Goal: Task Accomplishment & Management: Use online tool/utility

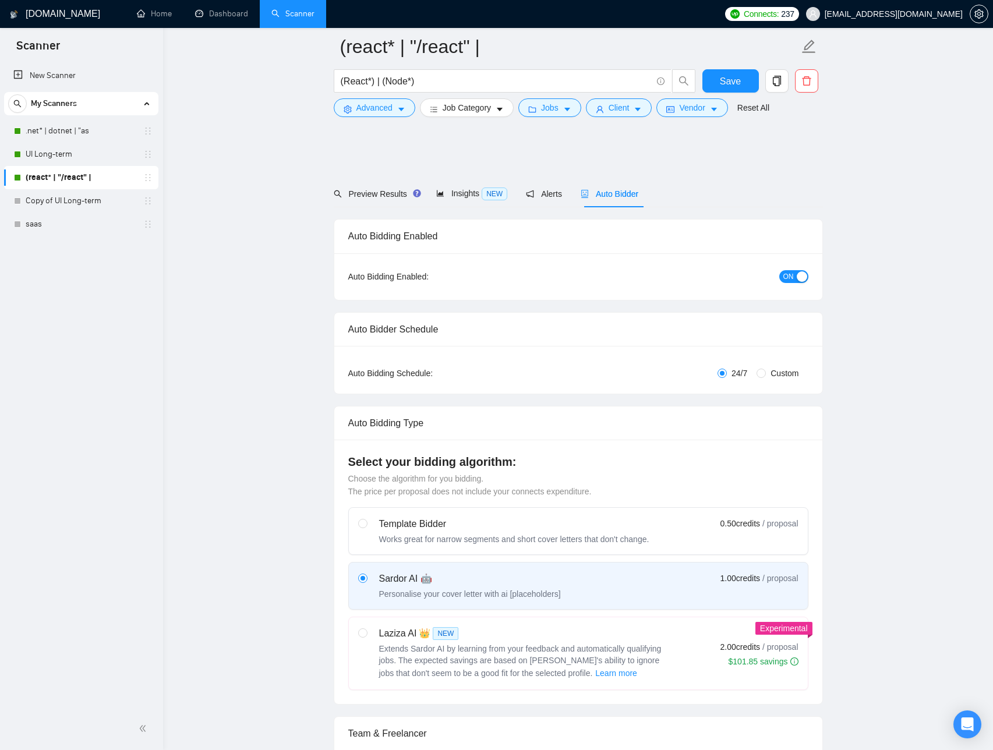
scroll to position [786, 0]
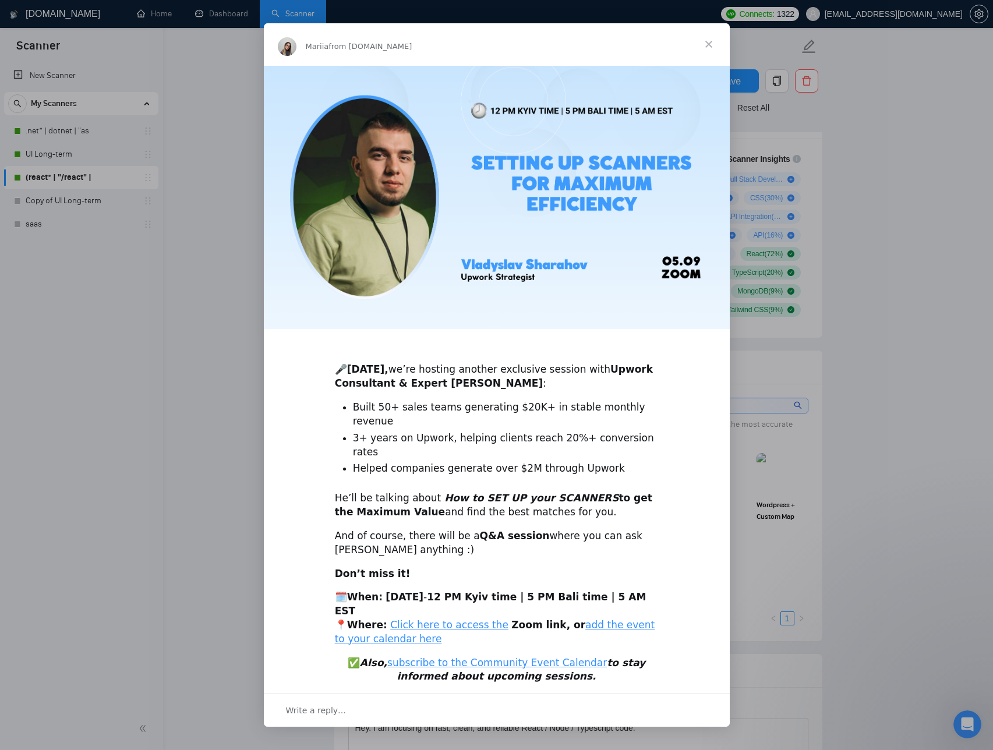
click at [715, 59] on span "Close" at bounding box center [709, 44] width 42 height 42
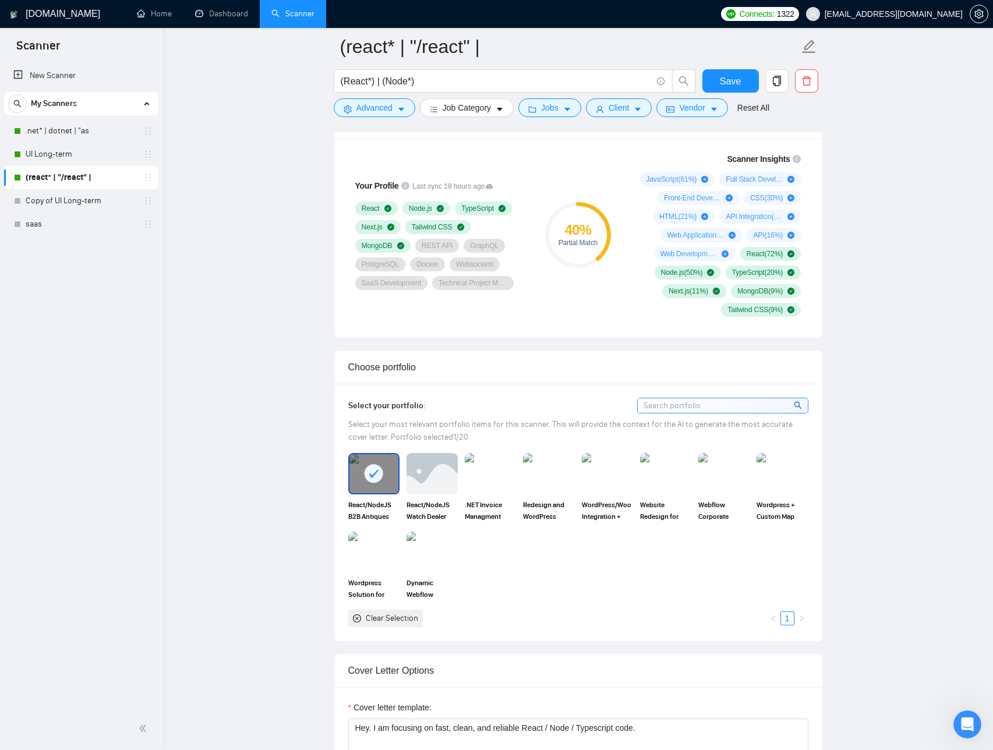
click at [606, 220] on circle at bounding box center [578, 235] width 62 height 62
click at [790, 178] on icon "plus-circle" at bounding box center [791, 179] width 7 height 7
click at [723, 161] on link "Learn more." at bounding box center [750, 156] width 118 height 22
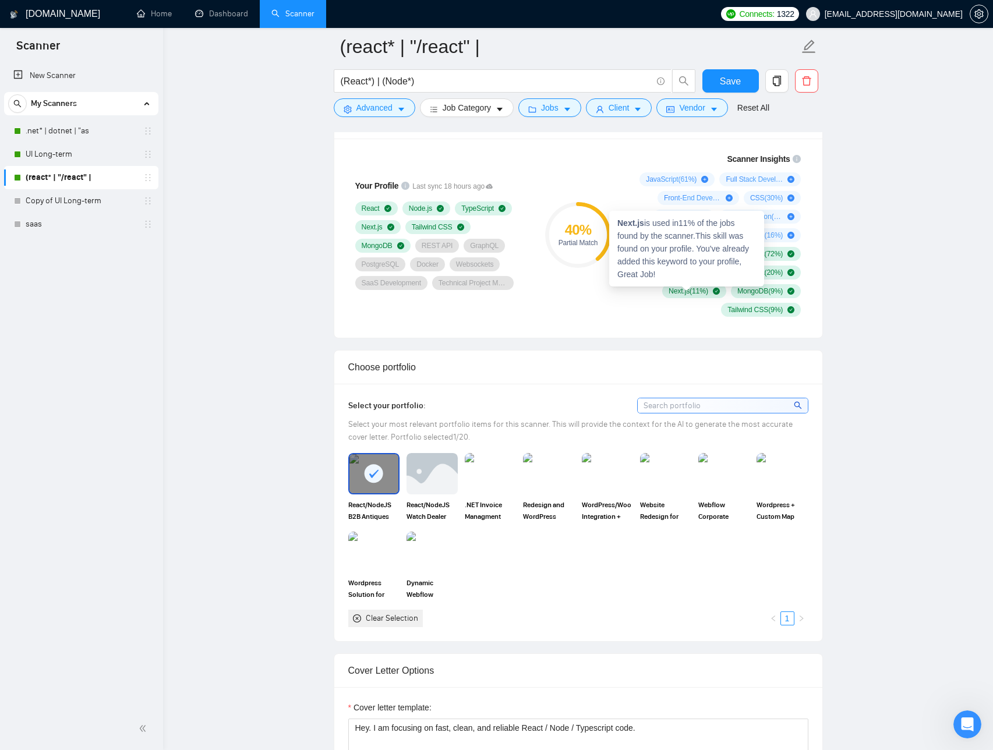
click at [703, 299] on div "JavaScript ( 61 %) Full Stack Development ( 55 %) Front-End Development ( 31 %)…" at bounding box center [715, 244] width 172 height 144
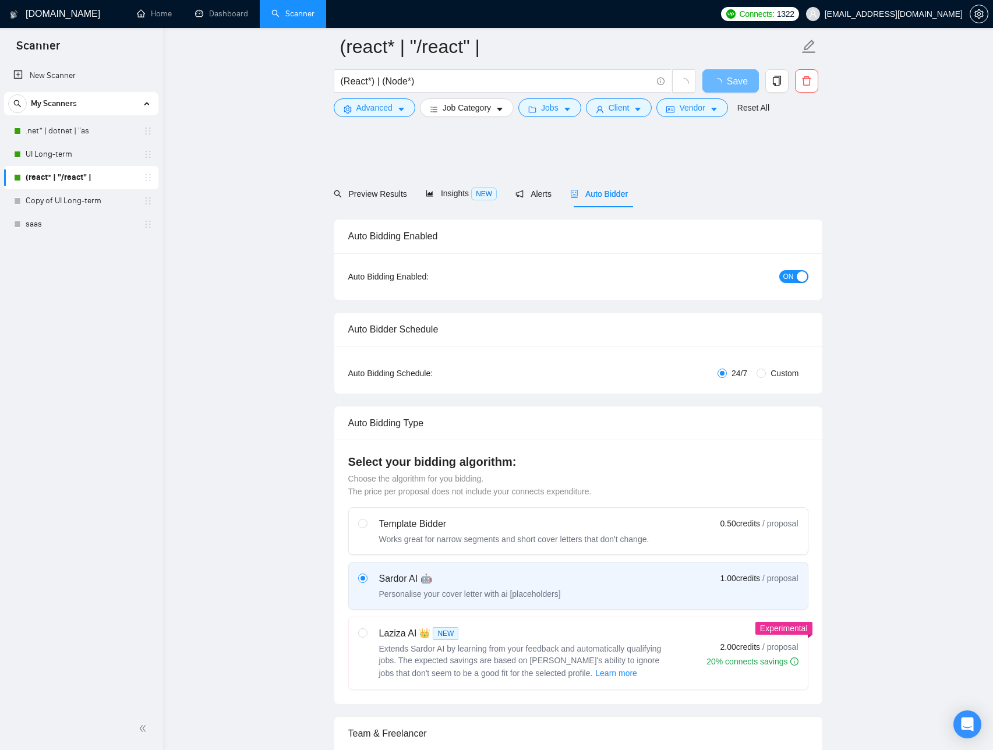
scroll to position [786, 0]
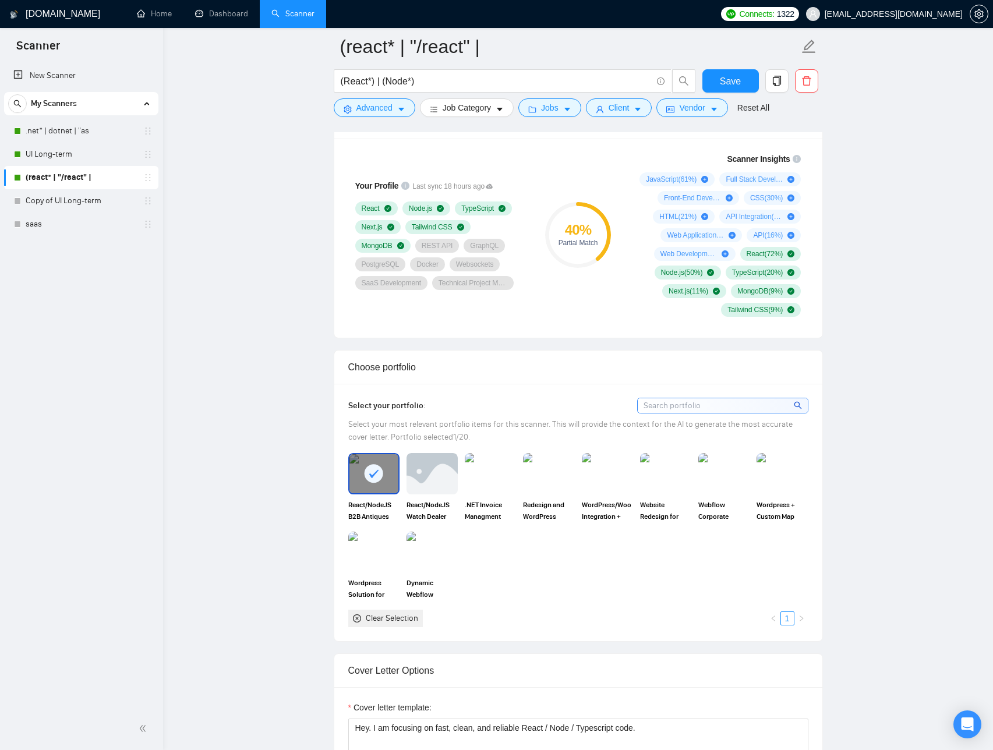
click at [587, 316] on div "40 % Partial Match" at bounding box center [578, 235] width 78 height 178
click at [820, 279] on div "Your Profile Last sync 18 hours ago React Node.js TypeScript Next.js Tailwind C…" at bounding box center [578, 238] width 488 height 199
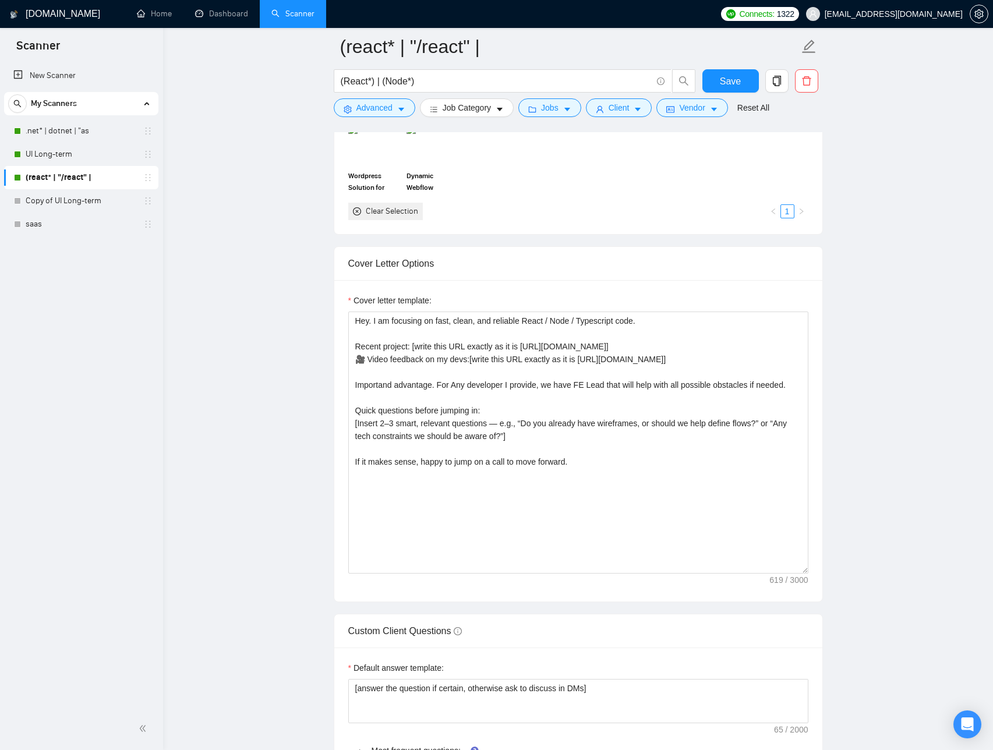
scroll to position [1194, 0]
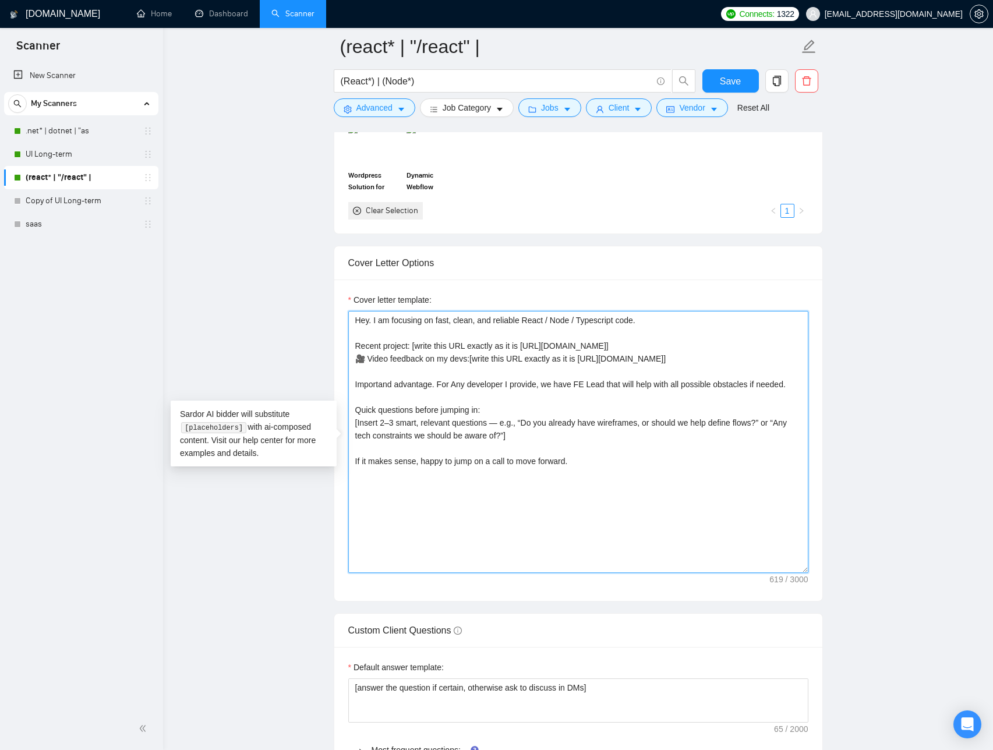
drag, startPoint x: 610, startPoint y: 384, endPoint x: 581, endPoint y: 385, distance: 28.5
click at [581, 385] on textarea "Hey. I am focusing on fast, clean, and reliable React / Node / Typescript code.…" at bounding box center [578, 442] width 460 height 262
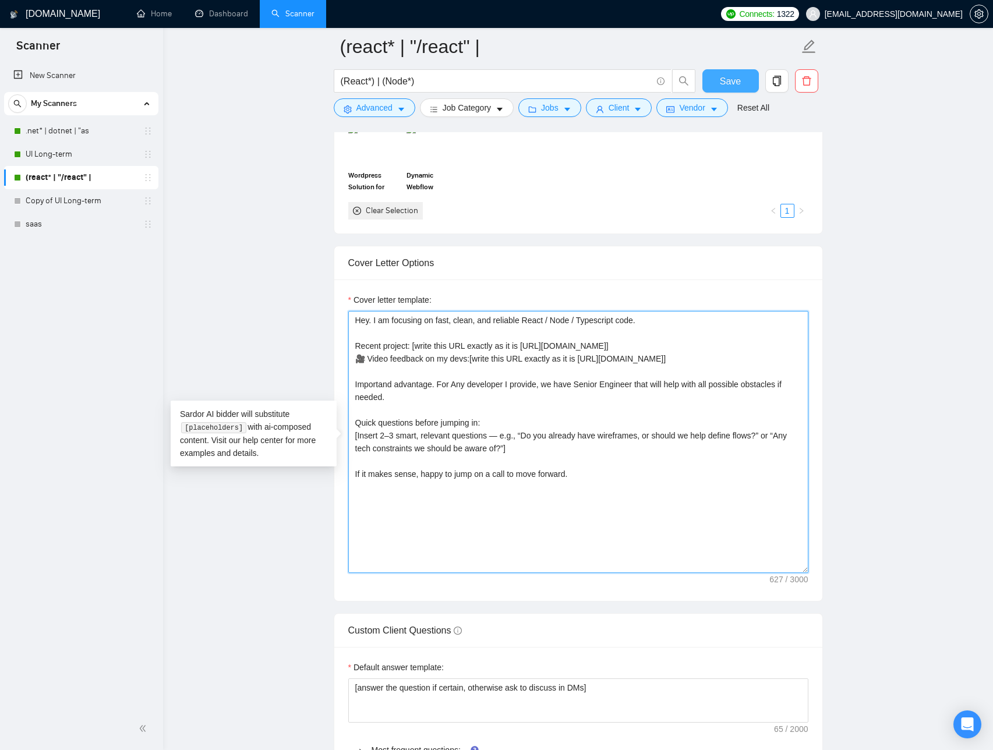
type textarea "Hey. I am focusing on fast, clean, and reliable React / Node / Typescript code.…"
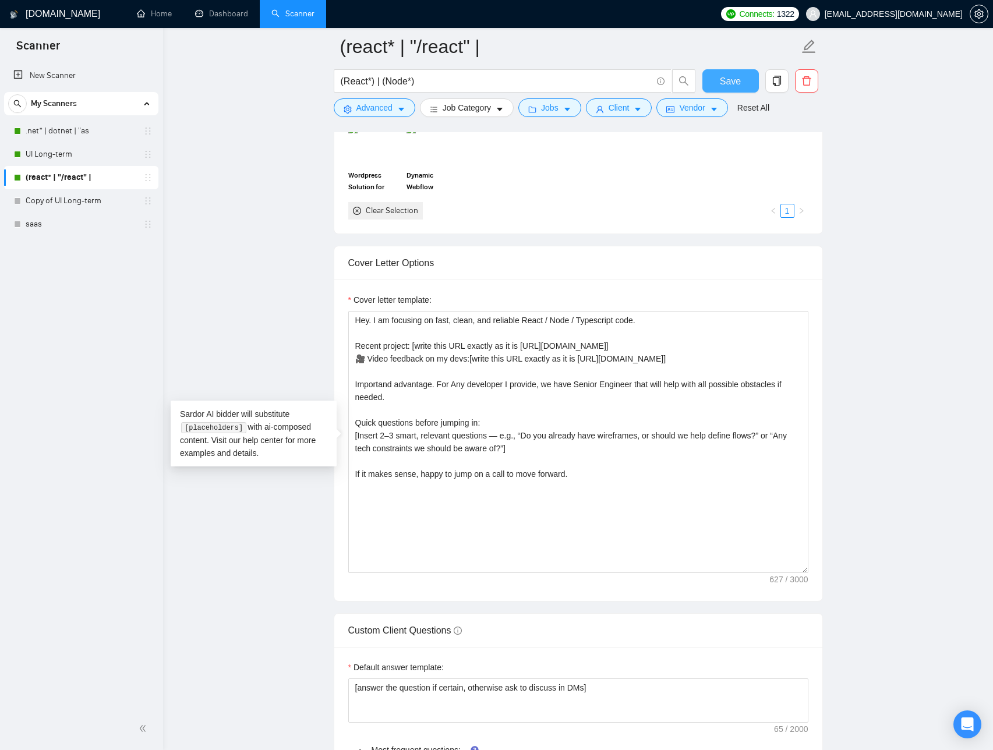
click at [742, 87] on button "Save" at bounding box center [731, 80] width 57 height 23
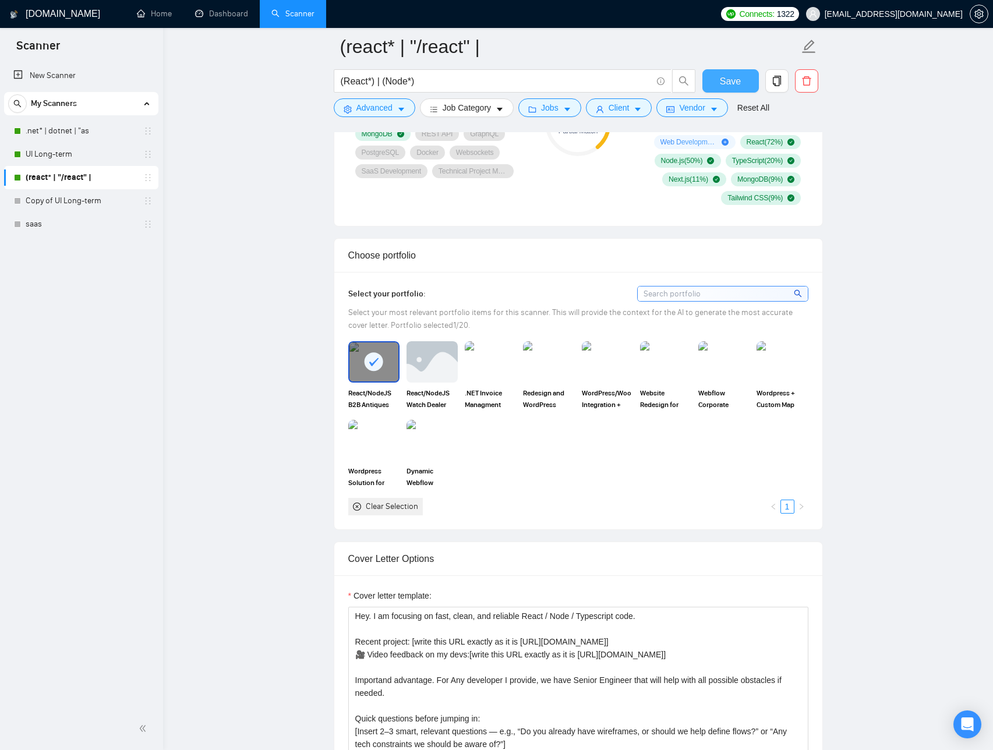
scroll to position [0, 0]
